Goal: Information Seeking & Learning: Learn about a topic

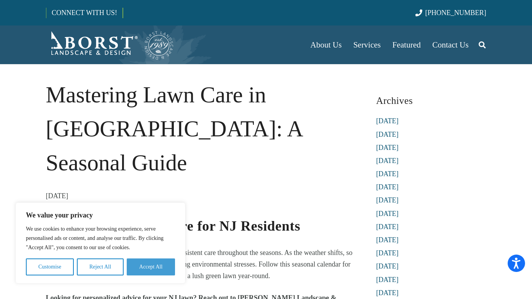
click at [146, 265] on button "Accept All" at bounding box center [151, 267] width 48 height 17
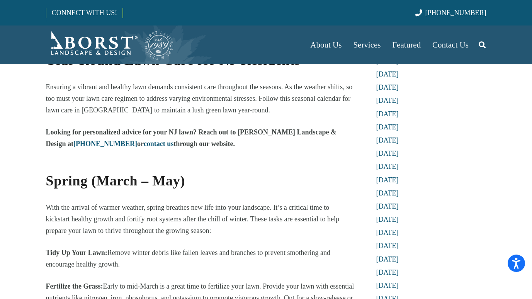
scroll to position [193, 0]
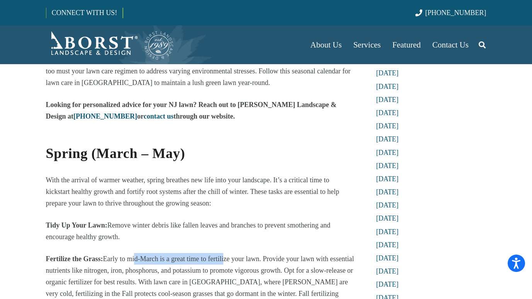
click at [248, 253] on p "Fertilize the Grass: Early to mid-March is a great time to fertilize your lawn.…" at bounding box center [200, 282] width 308 height 58
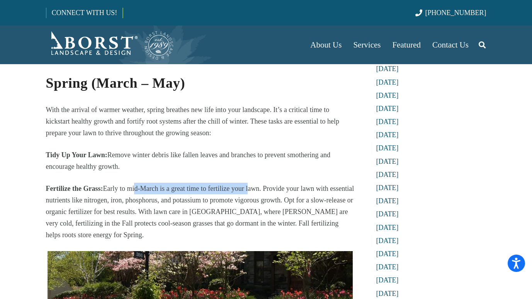
scroll to position [271, 0]
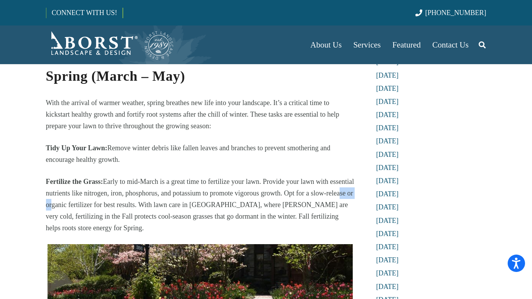
drag, startPoint x: 99, startPoint y: 172, endPoint x: 177, endPoint y: 172, distance: 77.7
click at [177, 176] on p "Fertilize the Grass: Early to mid-March is a great time to fertilize your lawn.…" at bounding box center [200, 205] width 308 height 58
drag, startPoint x: 177, startPoint y: 172, endPoint x: 146, endPoint y: 180, distance: 32.2
click at [145, 180] on p "Fertilize the Grass: Early to mid-March is a great time to fertilize your lawn.…" at bounding box center [200, 205] width 308 height 58
drag, startPoint x: 195, startPoint y: 170, endPoint x: 252, endPoint y: 170, distance: 56.8
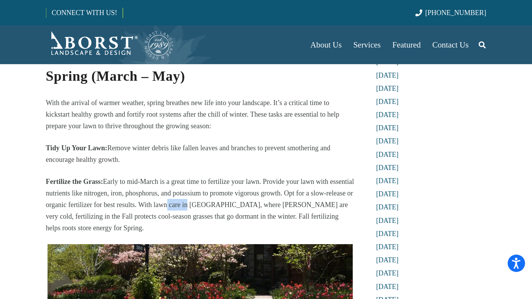
click at [252, 176] on p "Fertilize the Grass: Early to mid-March is a great time to fertilize your lawn.…" at bounding box center [200, 205] width 308 height 58
drag, startPoint x: 57, startPoint y: 182, endPoint x: 189, endPoint y: 177, distance: 132.3
click at [189, 177] on p "Fertilize the Grass: Early to mid-March is a great time to fertilize your lawn.…" at bounding box center [200, 205] width 308 height 58
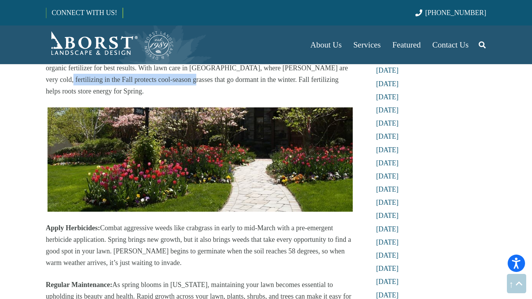
scroll to position [464, 0]
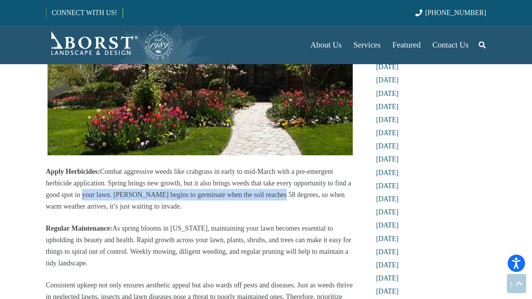
drag, startPoint x: 123, startPoint y: 159, endPoint x: 301, endPoint y: 159, distance: 178.1
click at [301, 166] on p "Apply Herbicides: Combat aggressive weeds like crabgrass in early to mid-March …" at bounding box center [200, 189] width 308 height 46
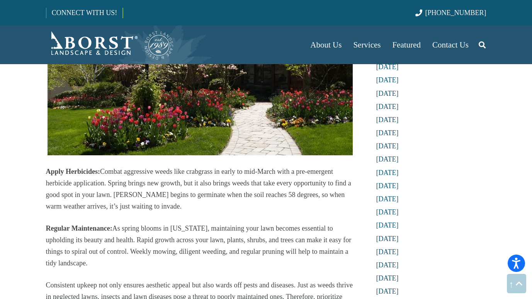
click at [172, 170] on p "Apply Herbicides: Combat aggressive weeds like crabgrass in early to mid-March …" at bounding box center [200, 189] width 308 height 46
drag, startPoint x: 95, startPoint y: 174, endPoint x: 235, endPoint y: 174, distance: 139.1
click at [213, 174] on p "Apply Herbicides: Combat aggressive weeds like crabgrass in early to mid-March …" at bounding box center [200, 189] width 308 height 46
drag, startPoint x: 123, startPoint y: 196, endPoint x: 284, endPoint y: 189, distance: 161.3
click at [271, 223] on p "Regular Maintenance: As spring blooms in [US_STATE], maintaining your lawn beco…" at bounding box center [200, 246] width 308 height 46
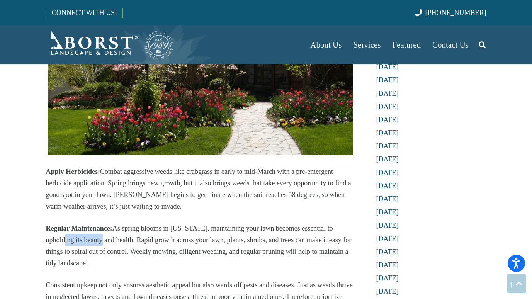
drag, startPoint x: 134, startPoint y: 205, endPoint x: 260, endPoint y: 213, distance: 126.2
click at [260, 223] on p "Regular Maintenance: As spring blooms in [US_STATE], maintaining your lawn beco…" at bounding box center [200, 246] width 308 height 46
click at [115, 230] on p "Regular Maintenance: As spring blooms in [US_STATE], maintaining your lawn beco…" at bounding box center [200, 246] width 308 height 46
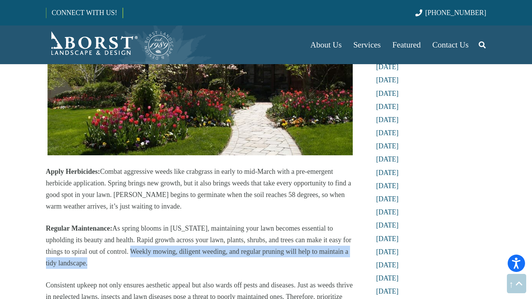
drag, startPoint x: 130, startPoint y: 217, endPoint x: 227, endPoint y: 226, distance: 97.4
click at [227, 226] on p "Regular Maintenance: As spring blooms in [US_STATE], maintaining your lawn beco…" at bounding box center [200, 246] width 308 height 46
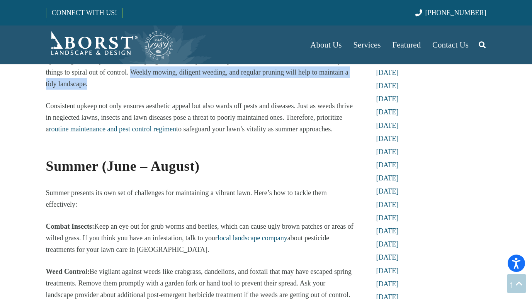
scroll to position [657, 0]
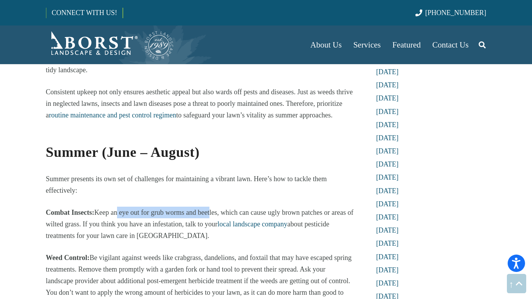
drag, startPoint x: 117, startPoint y: 179, endPoint x: 242, endPoint y: 179, distance: 124.8
click at [233, 207] on p "Combat Insects: Keep an eye out for grub worms and beetles, which can cause ugl…" at bounding box center [200, 224] width 308 height 35
drag, startPoint x: 242, startPoint y: 179, endPoint x: 206, endPoint y: 203, distance: 43.0
click at [206, 207] on p "Combat Insects: Keep an eye out for grub worms and beetles, which can cause ugl…" at bounding box center [200, 224] width 308 height 35
drag, startPoint x: 252, startPoint y: 183, endPoint x: 289, endPoint y: 183, distance: 37.9
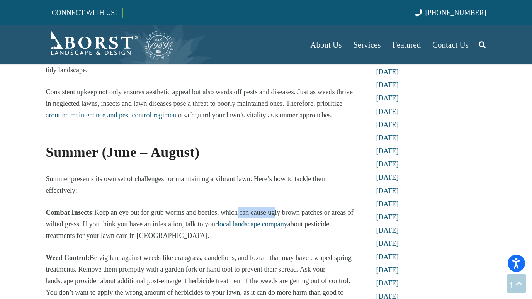
click at [289, 207] on p "Combat Insects: Keep an eye out for grub worms and beetles, which can cause ugl…" at bounding box center [200, 224] width 308 height 35
click at [189, 207] on p "Combat Insects: Keep an eye out for grub worms and beetles, which can cause ugl…" at bounding box center [200, 224] width 308 height 35
drag, startPoint x: 208, startPoint y: 191, endPoint x: 220, endPoint y: 201, distance: 15.4
click at [220, 207] on p "Combat Insects: Keep an eye out for grub worms and beetles, which can cause ugl…" at bounding box center [200, 224] width 308 height 35
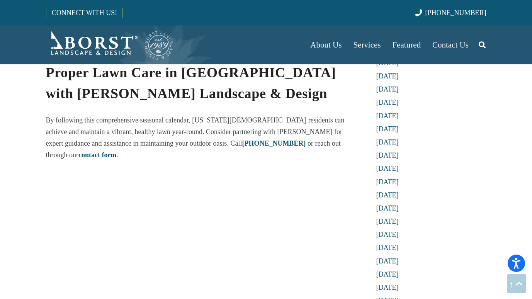
scroll to position [1971, 0]
